Goal: Task Accomplishment & Management: Manage account settings

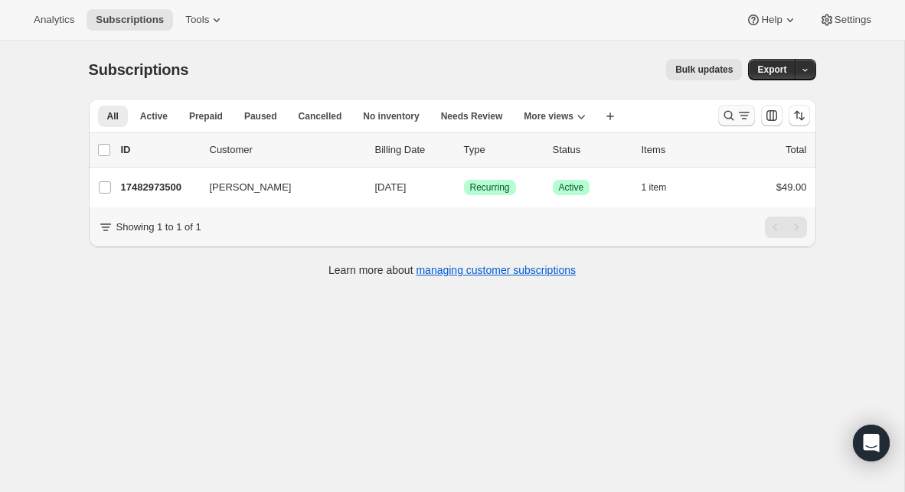
click at [726, 115] on icon "Search and filter results" at bounding box center [728, 115] width 15 height 15
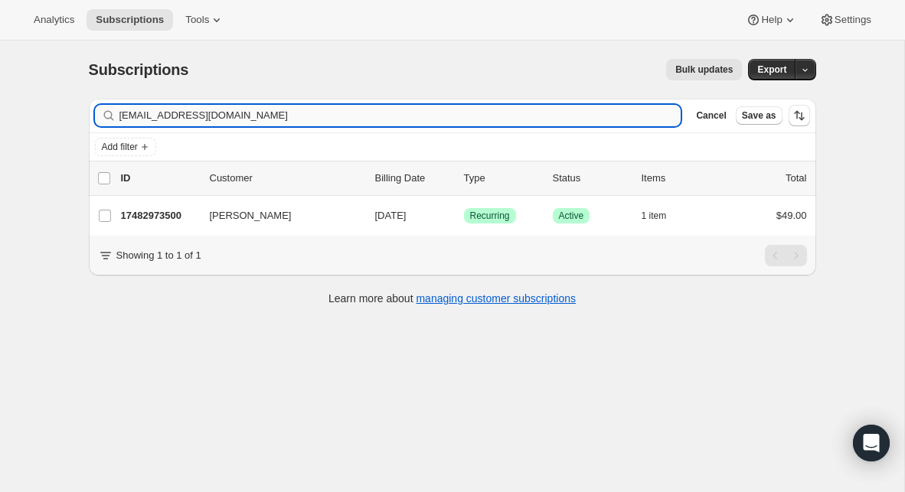
click at [293, 119] on input "[EMAIL_ADDRESS][DOMAIN_NAME]" at bounding box center [400, 115] width 562 height 21
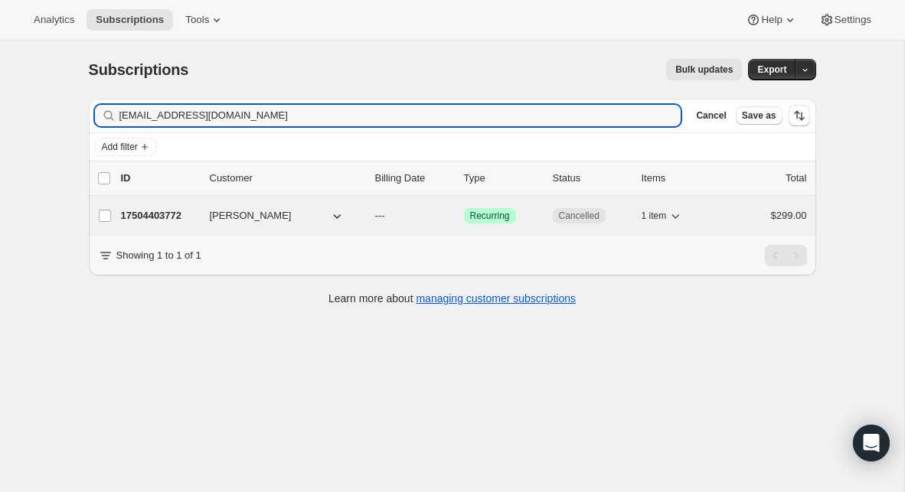
type input "[EMAIL_ADDRESS][DOMAIN_NAME]"
click at [150, 214] on p "17504403772" at bounding box center [159, 215] width 77 height 15
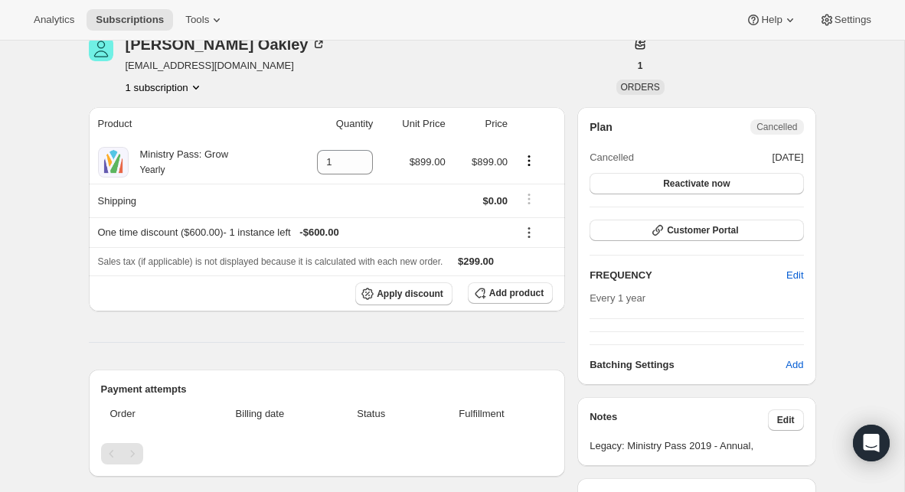
scroll to position [92, 0]
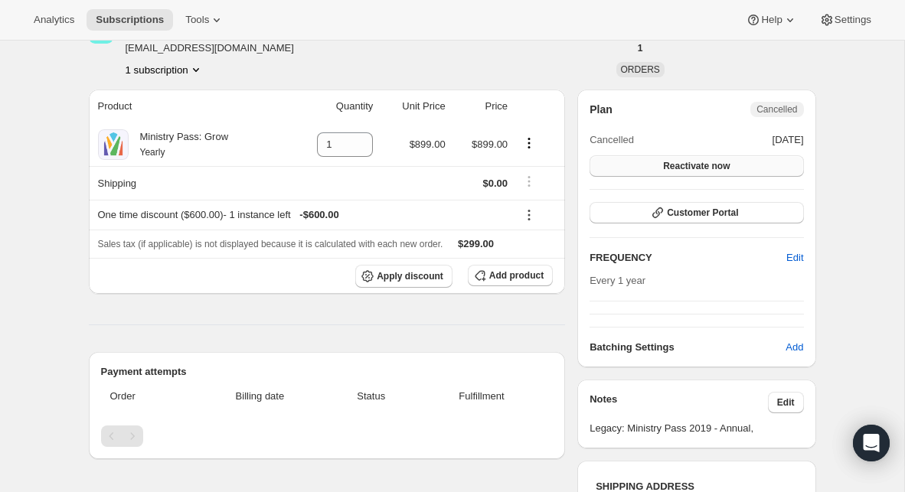
click at [701, 165] on span "Reactivate now" at bounding box center [696, 166] width 67 height 12
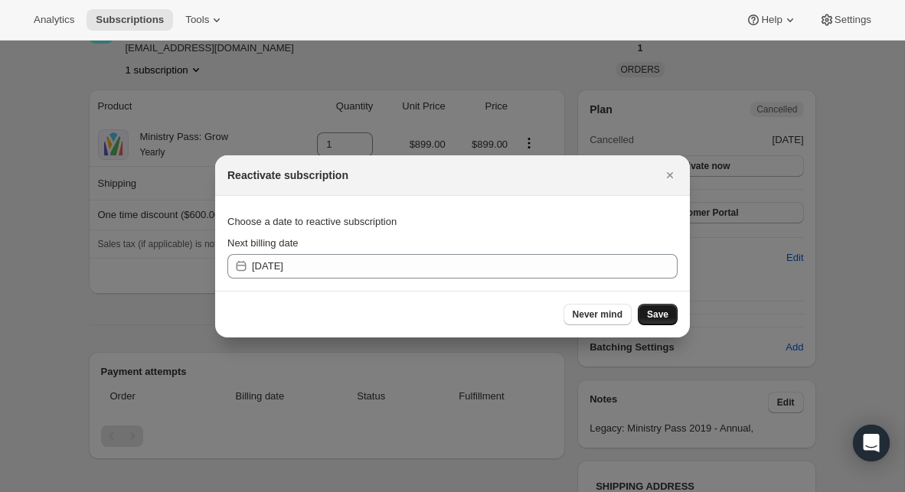
click at [659, 316] on span "Save" at bounding box center [657, 315] width 21 height 12
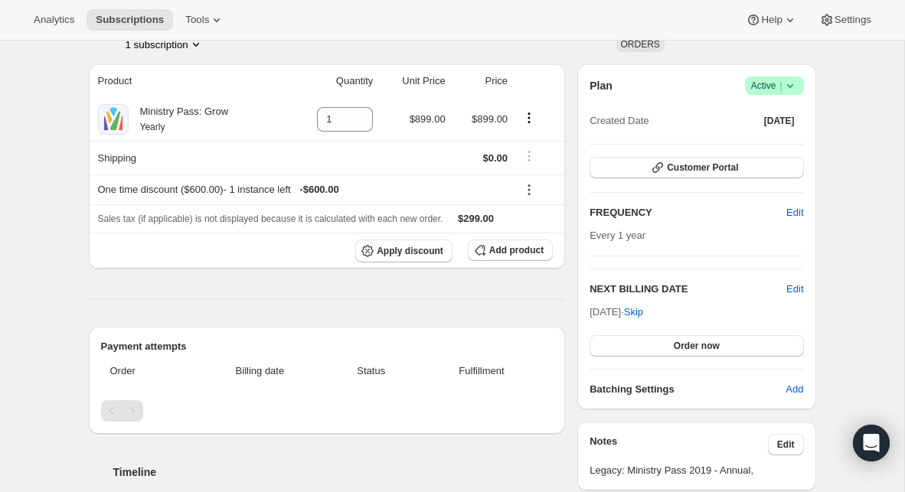
scroll to position [195, 0]
